Goal: Navigation & Orientation: Find specific page/section

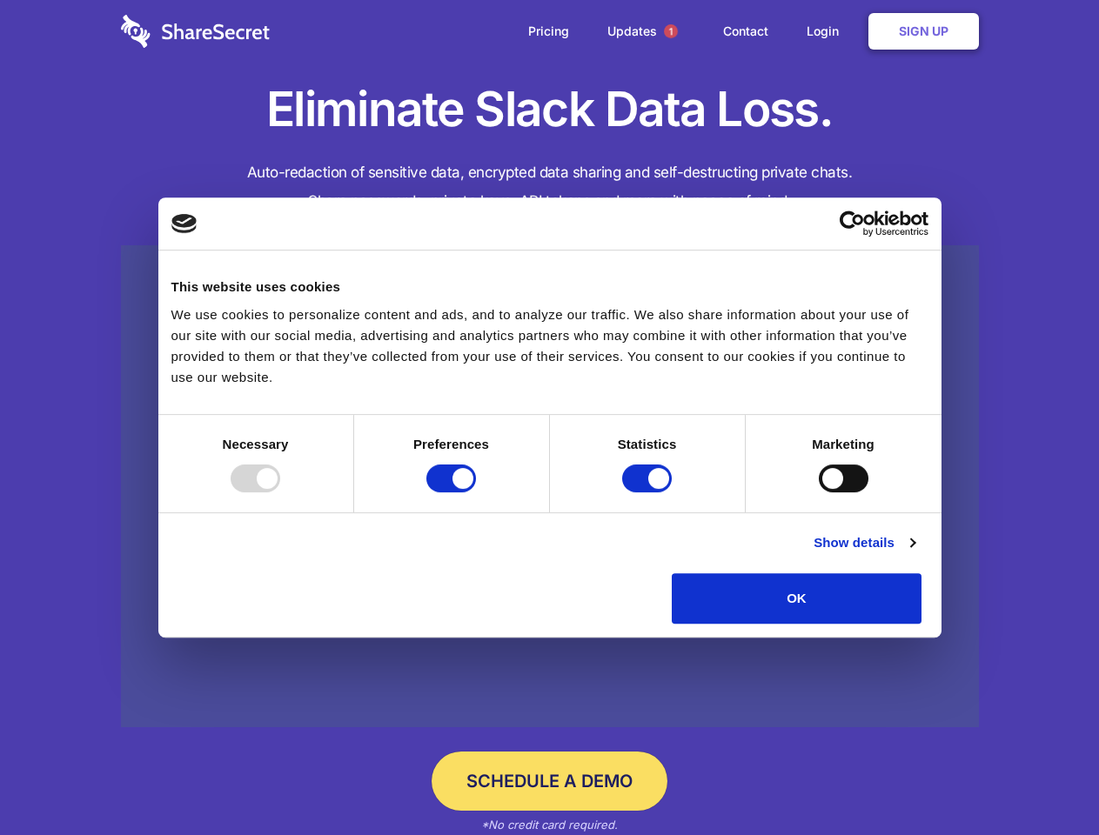
click at [280, 492] on div at bounding box center [255, 478] width 50 height 28
click at [476, 492] on input "Preferences" at bounding box center [451, 478] width 50 height 28
checkbox input "false"
click at [649, 492] on input "Statistics" at bounding box center [647, 478] width 50 height 28
checkbox input "false"
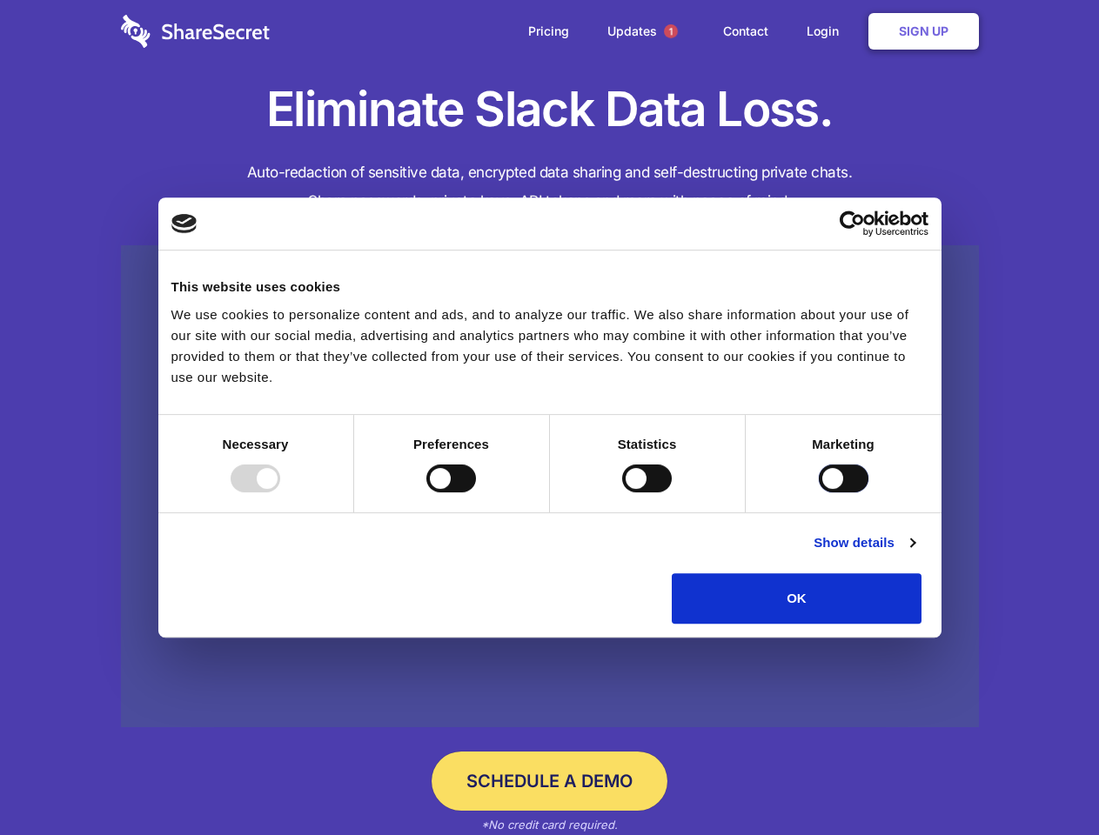
click at [818, 492] on input "Marketing" at bounding box center [843, 478] width 50 height 28
checkbox input "true"
click at [914, 553] on link "Show details" at bounding box center [863, 542] width 101 height 21
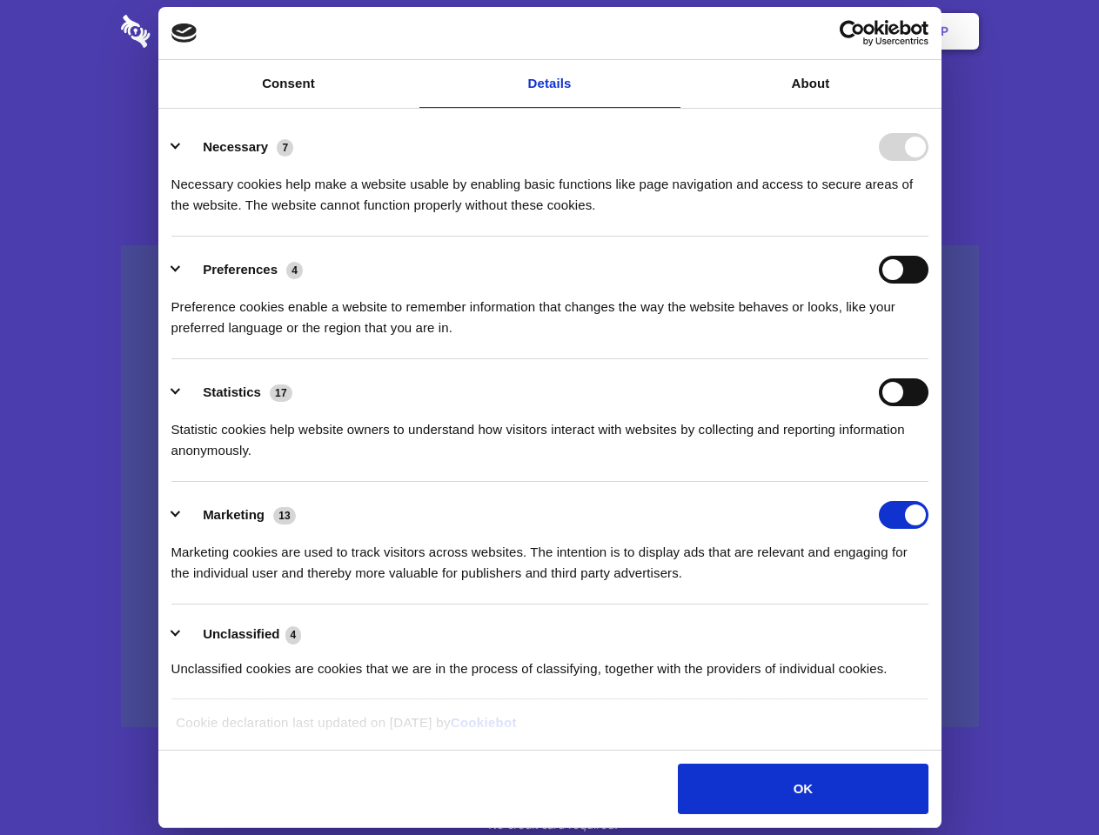
click at [928, 237] on li "Necessary 7 Necessary cookies help make a website usable by enabling basic func…" at bounding box center [549, 175] width 757 height 123
click at [670, 31] on span "1" at bounding box center [671, 31] width 14 height 14
